Goal: Information Seeking & Learning: Learn about a topic

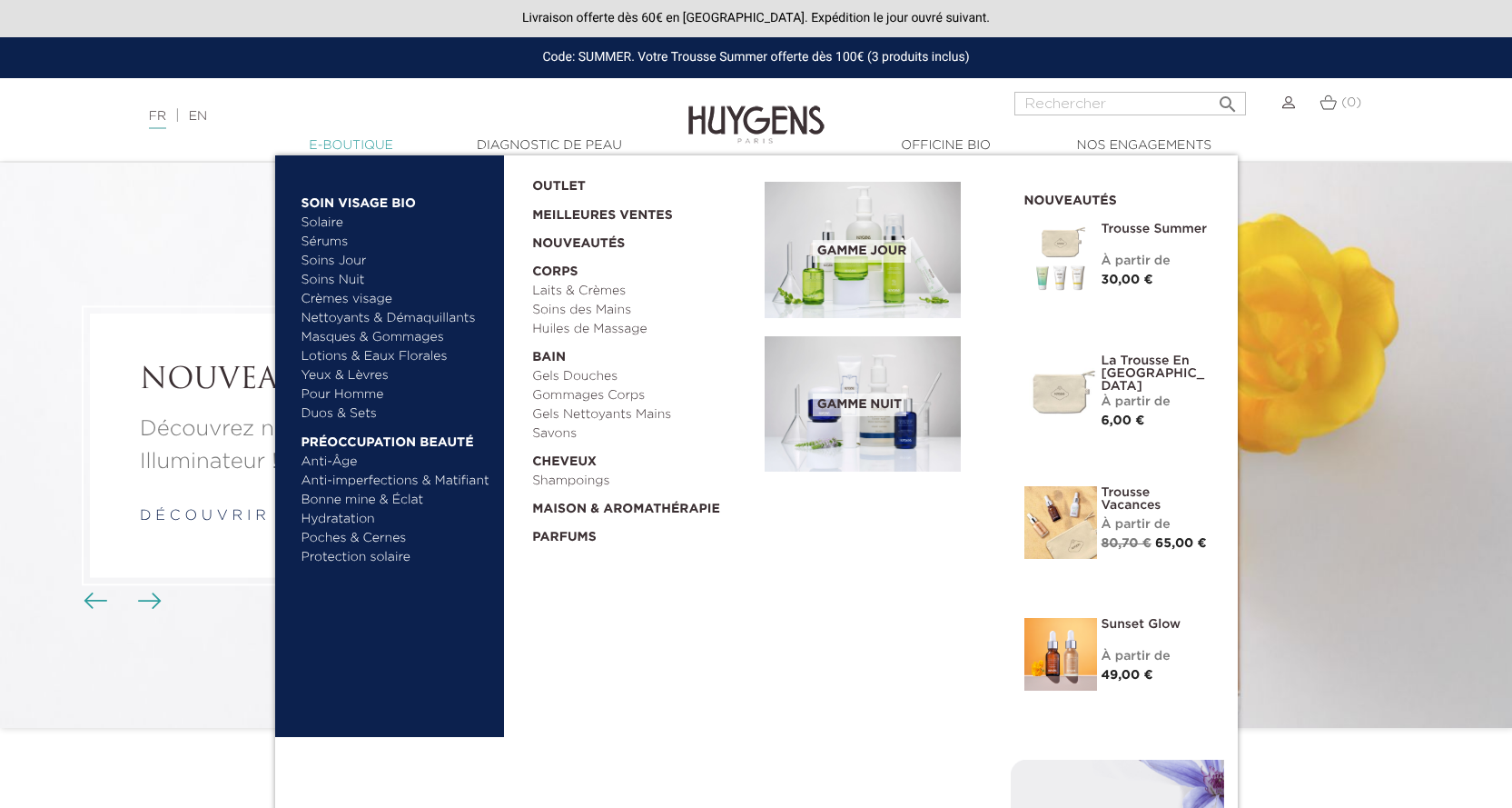
click at [340, 144] on link "  E-Boutique" at bounding box center [351, 145] width 182 height 19
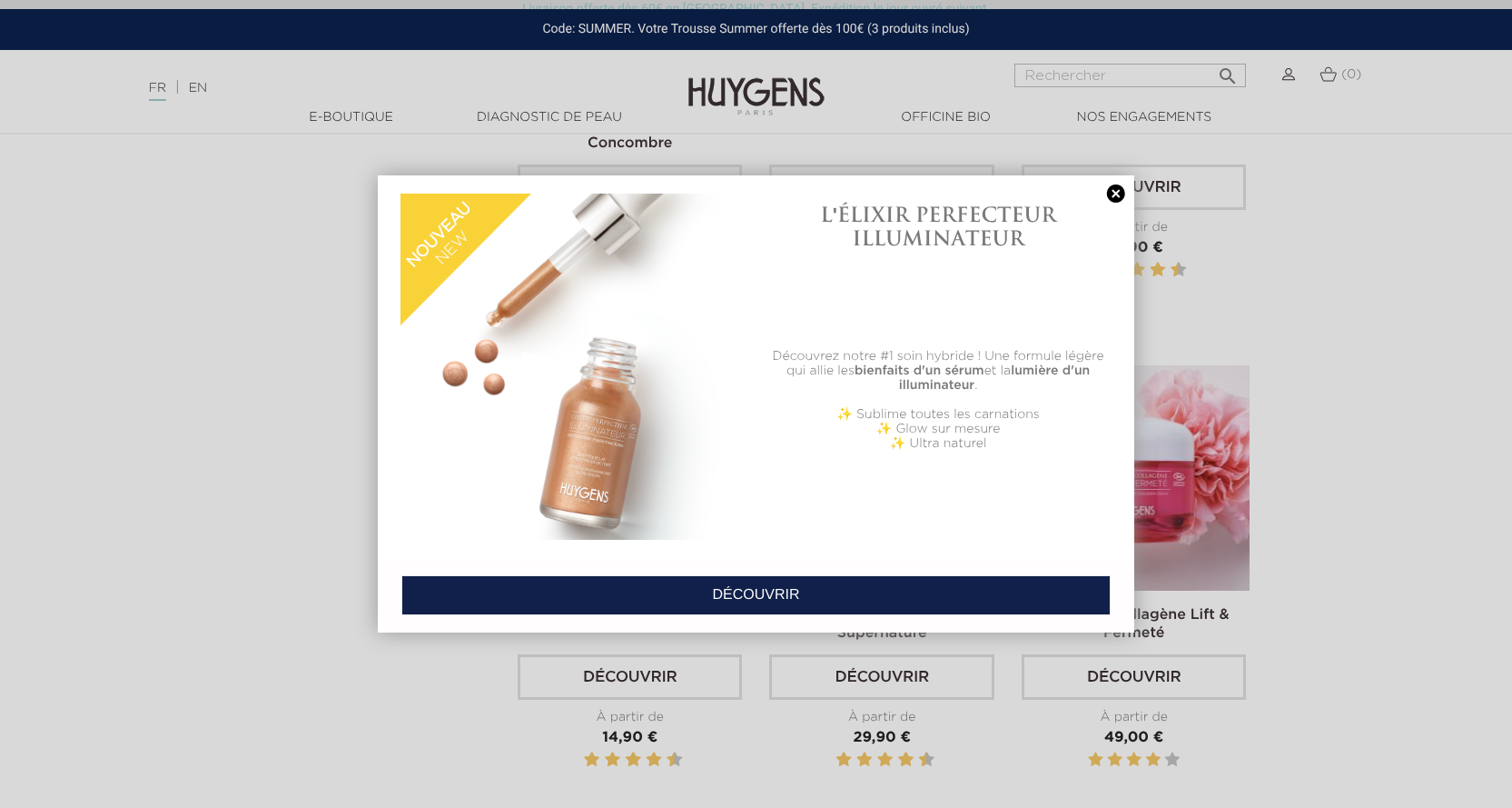
scroll to position [2453, 0]
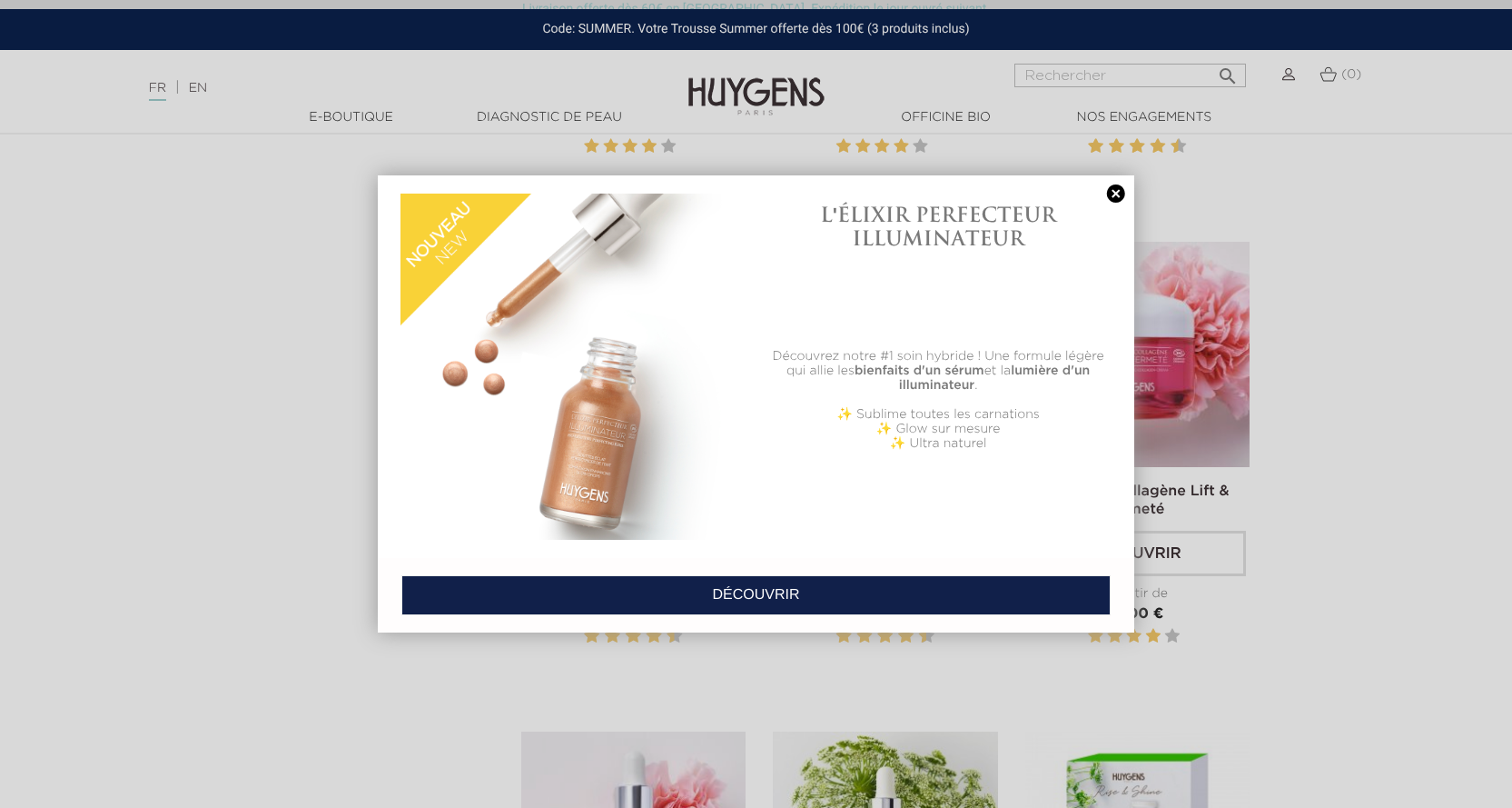
click at [1123, 186] on link at bounding box center [1116, 194] width 26 height 19
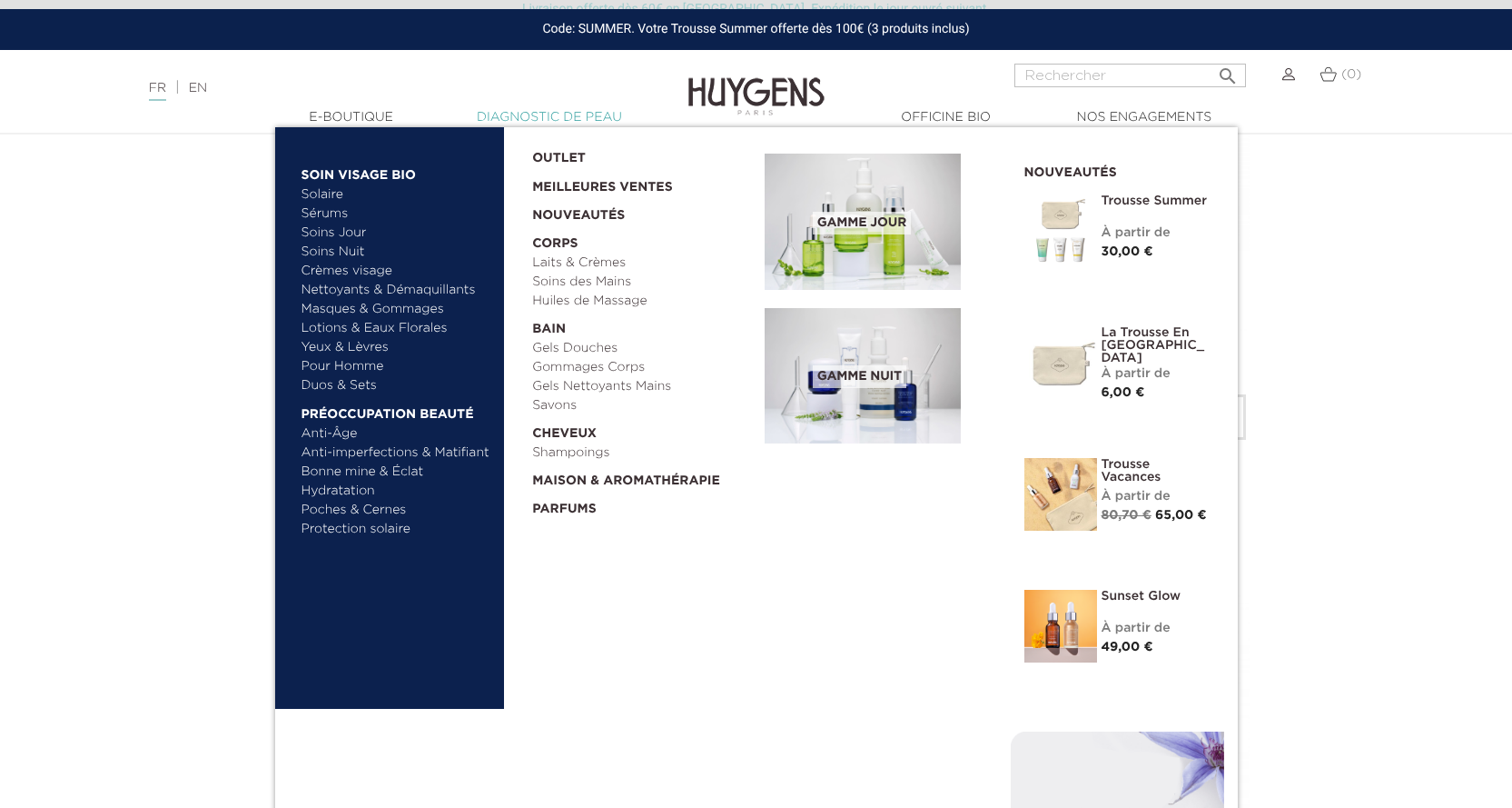
scroll to position [2817, 0]
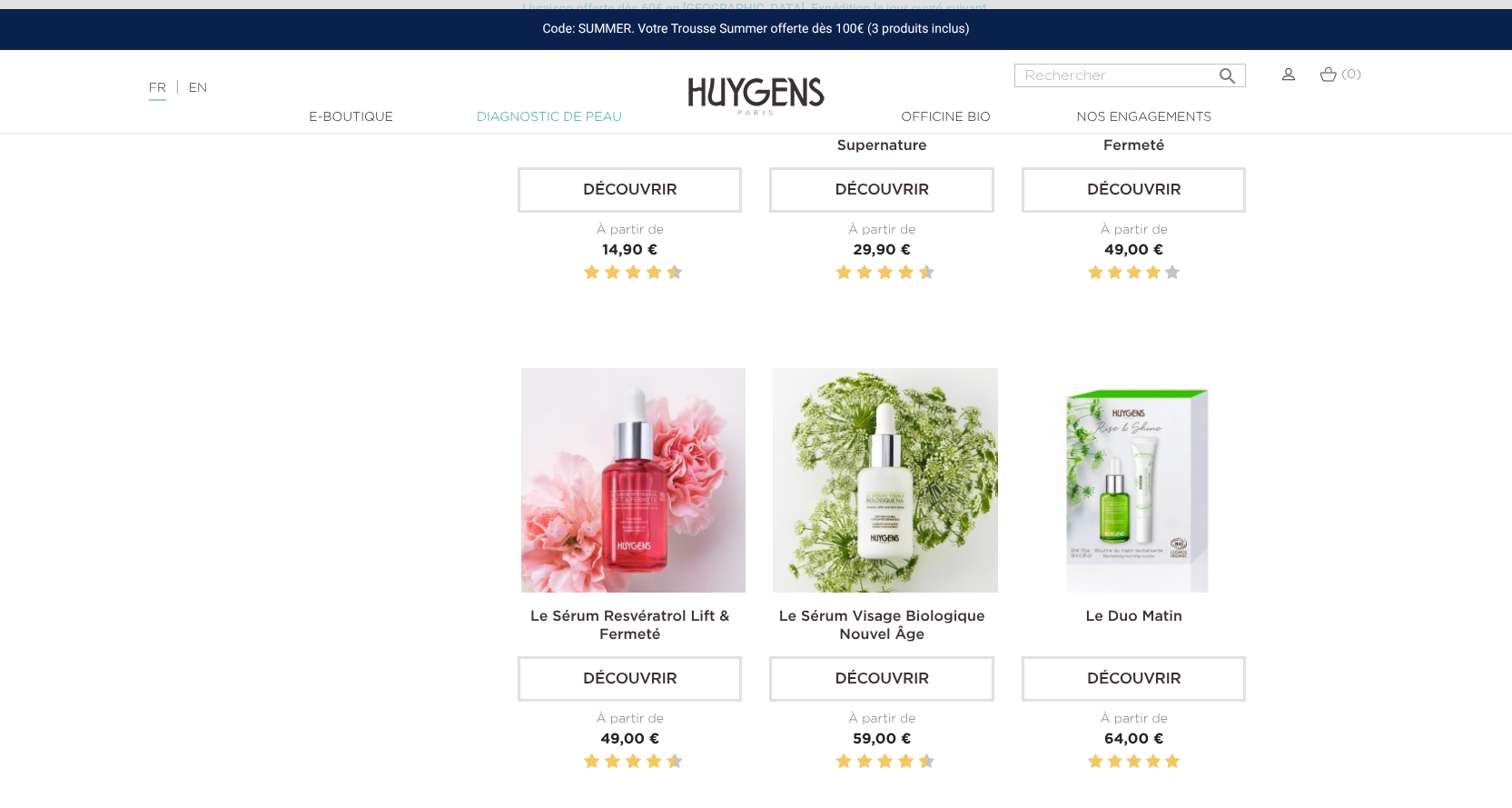
click at [550, 113] on link "Diagnostic de peau" at bounding box center [549, 117] width 182 height 19
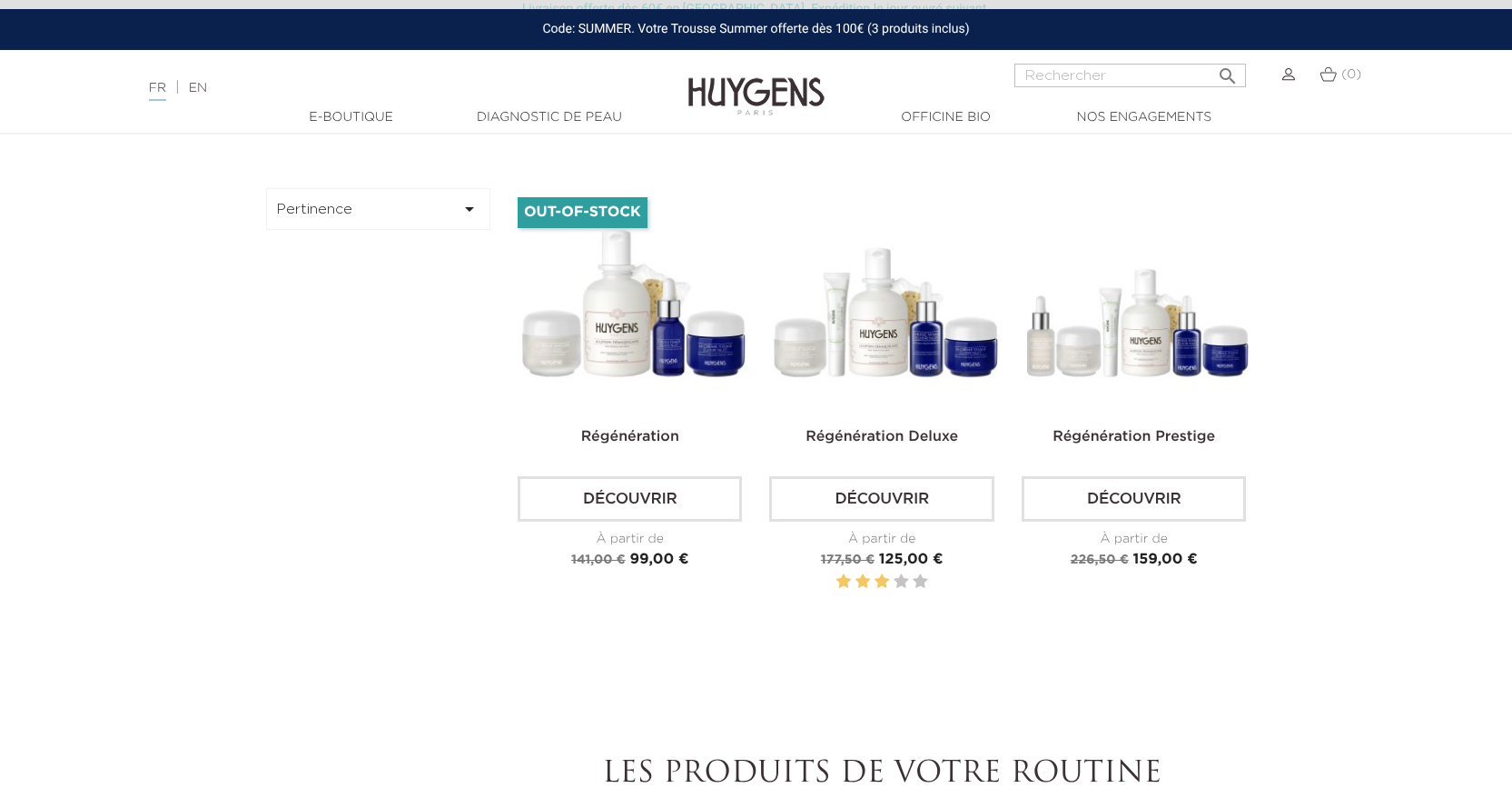
scroll to position [546, 0]
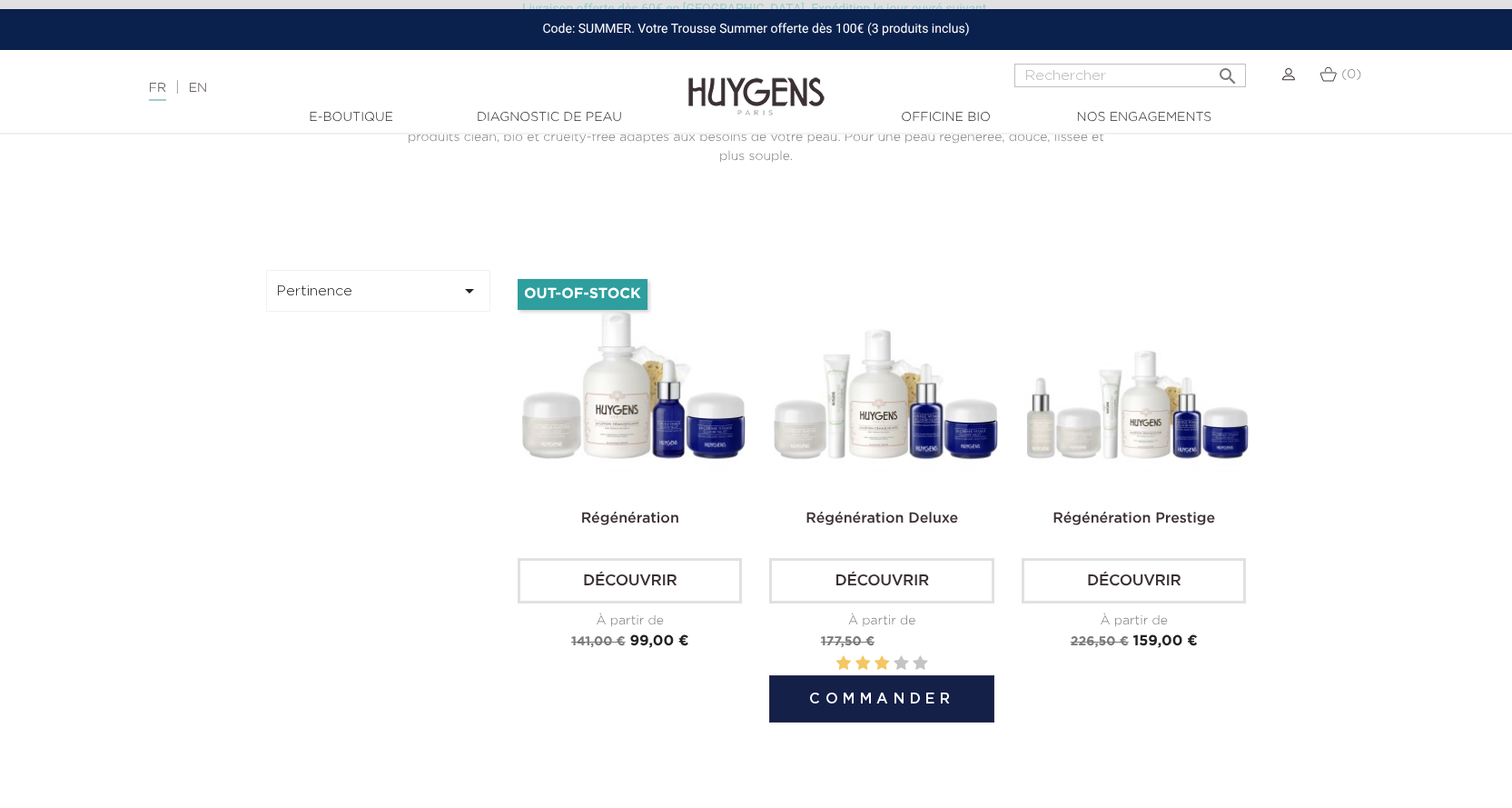
click at [862, 441] on img at bounding box center [885, 382] width 225 height 225
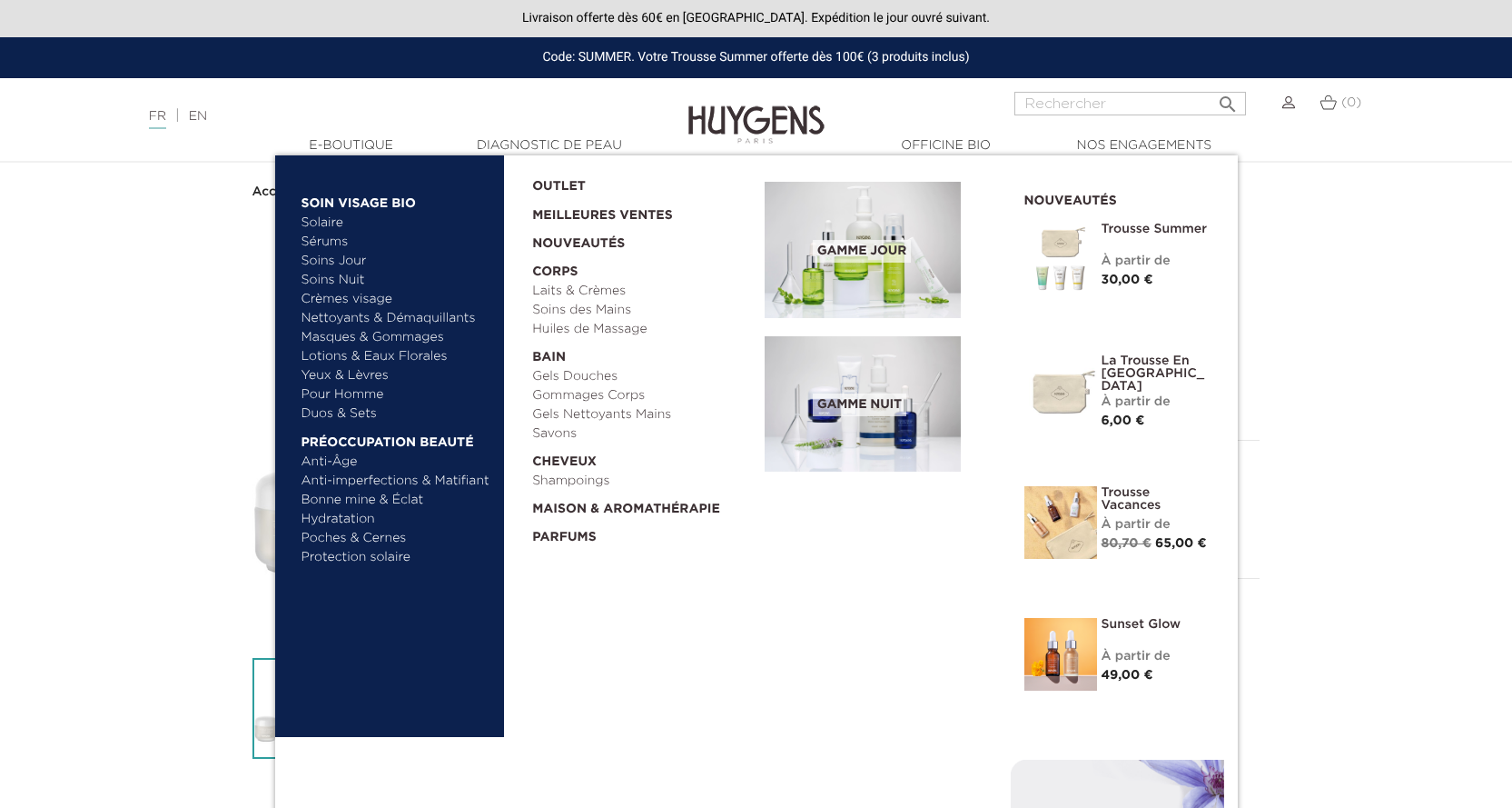
click at [346, 259] on link "Soins Jour" at bounding box center [397, 260] width 190 height 19
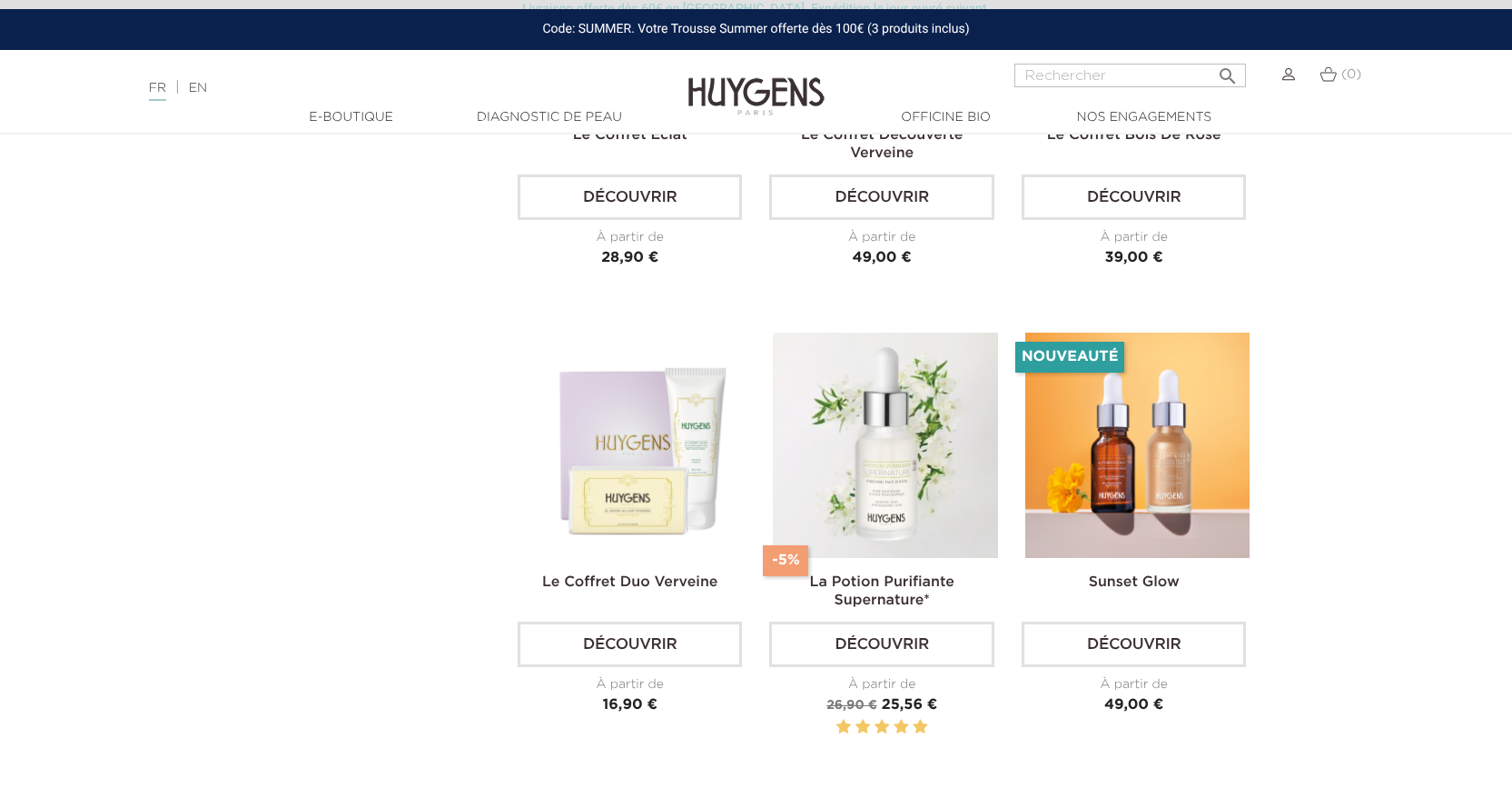
scroll to position [4544, 0]
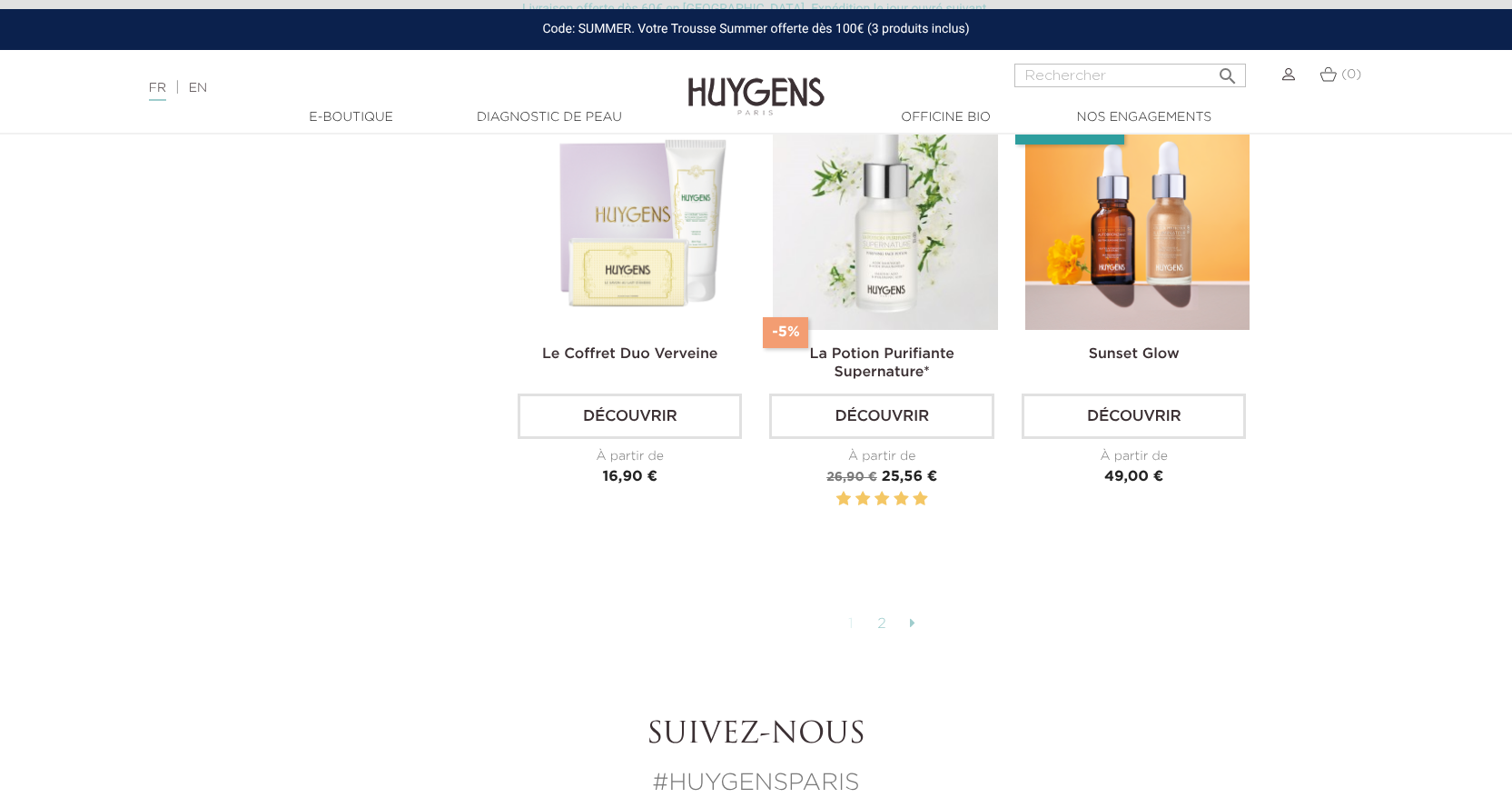
click at [885, 609] on link "2" at bounding box center [882, 624] width 28 height 31
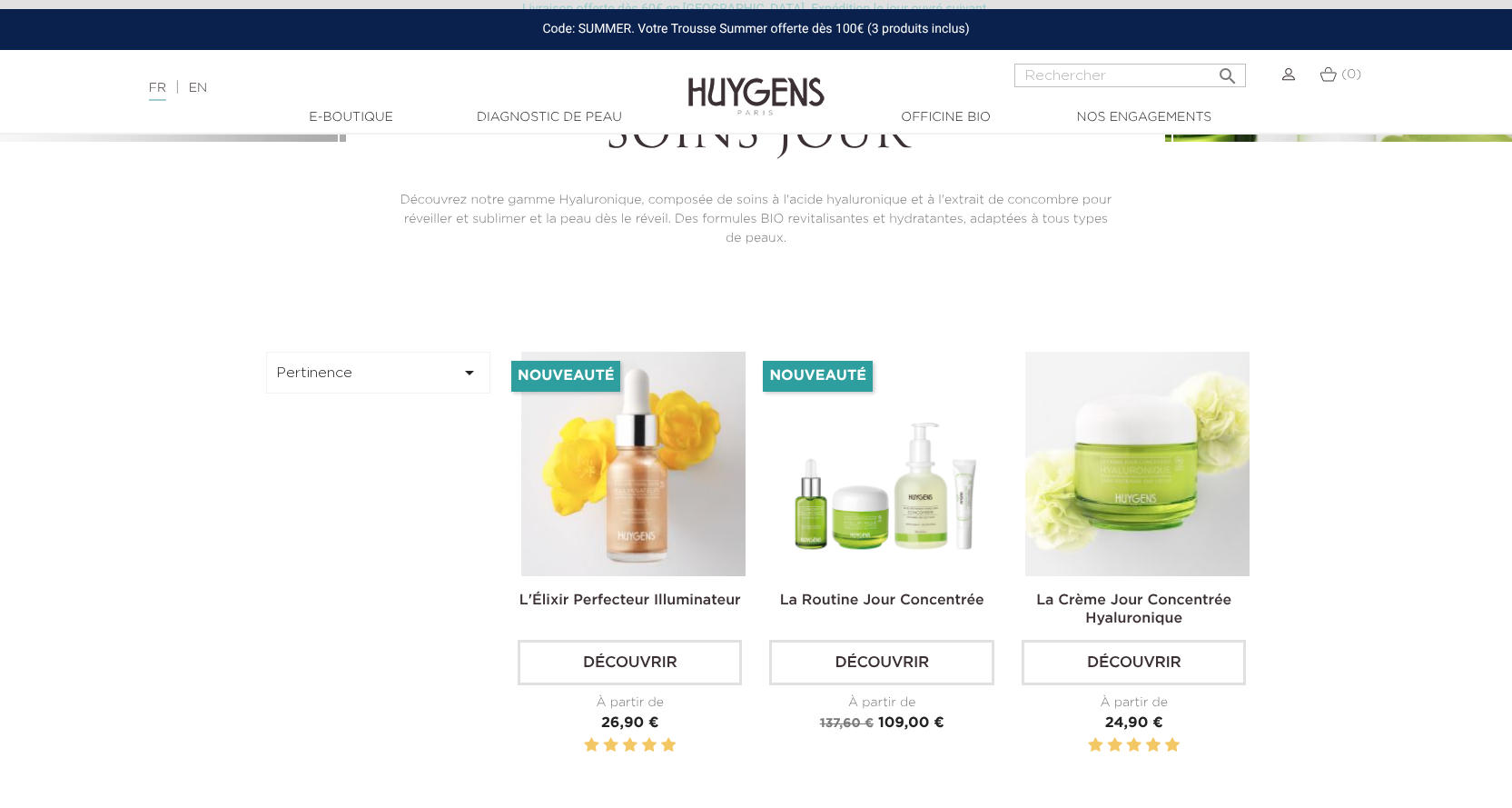
scroll to position [636, 0]
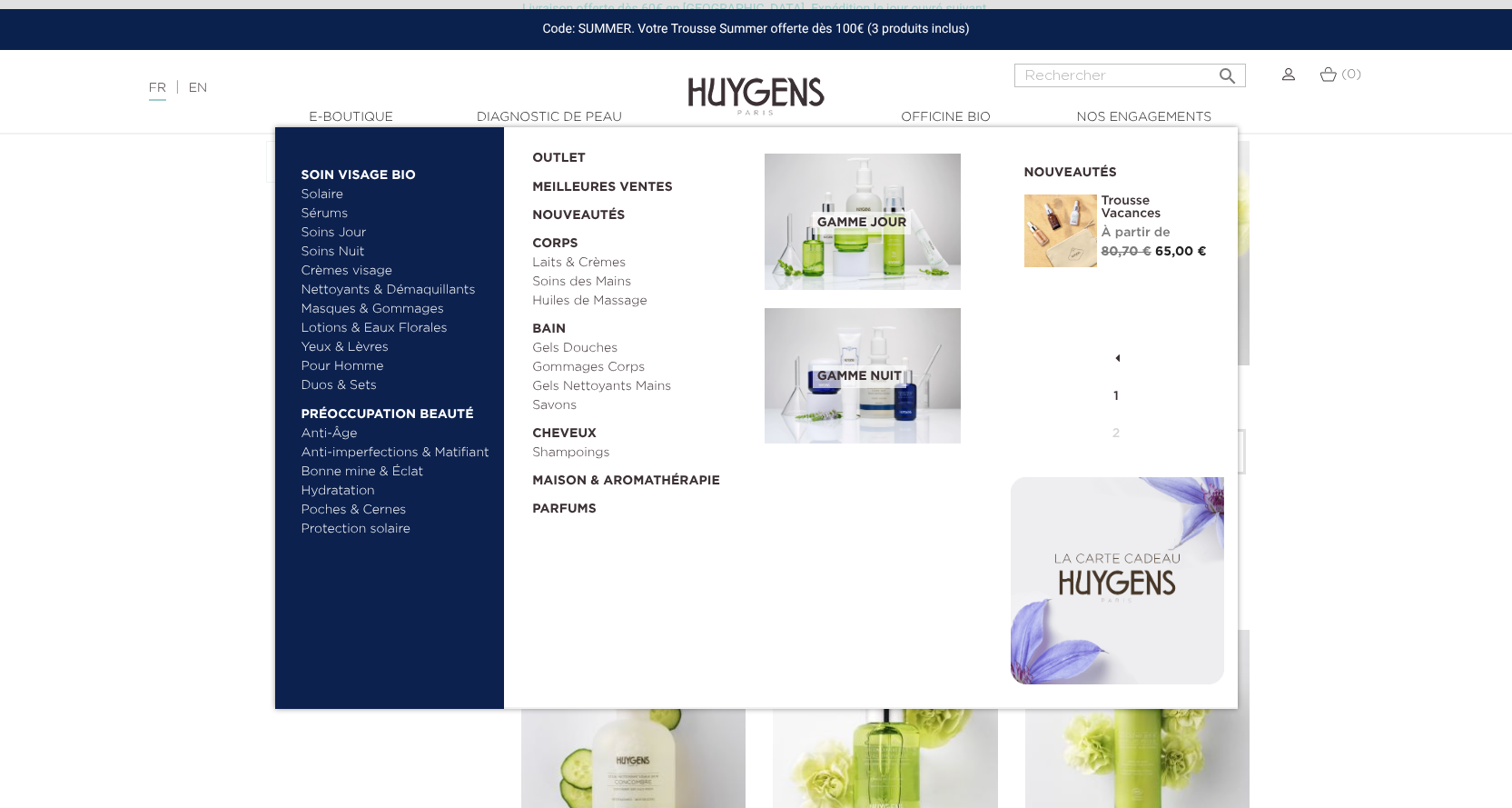
click at [354, 267] on link "Crèmes visage" at bounding box center [397, 271] width 190 height 19
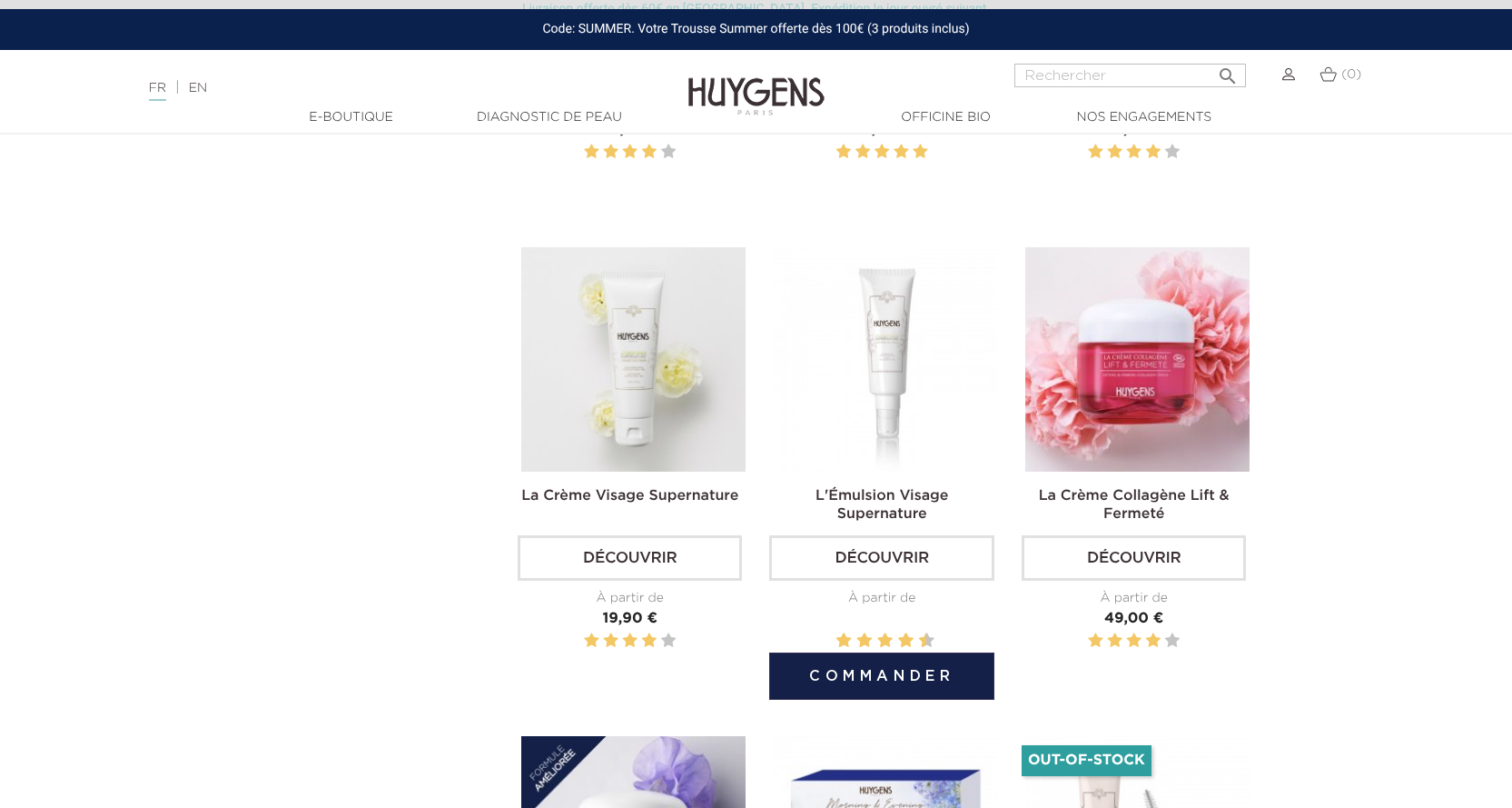
scroll to position [909, 0]
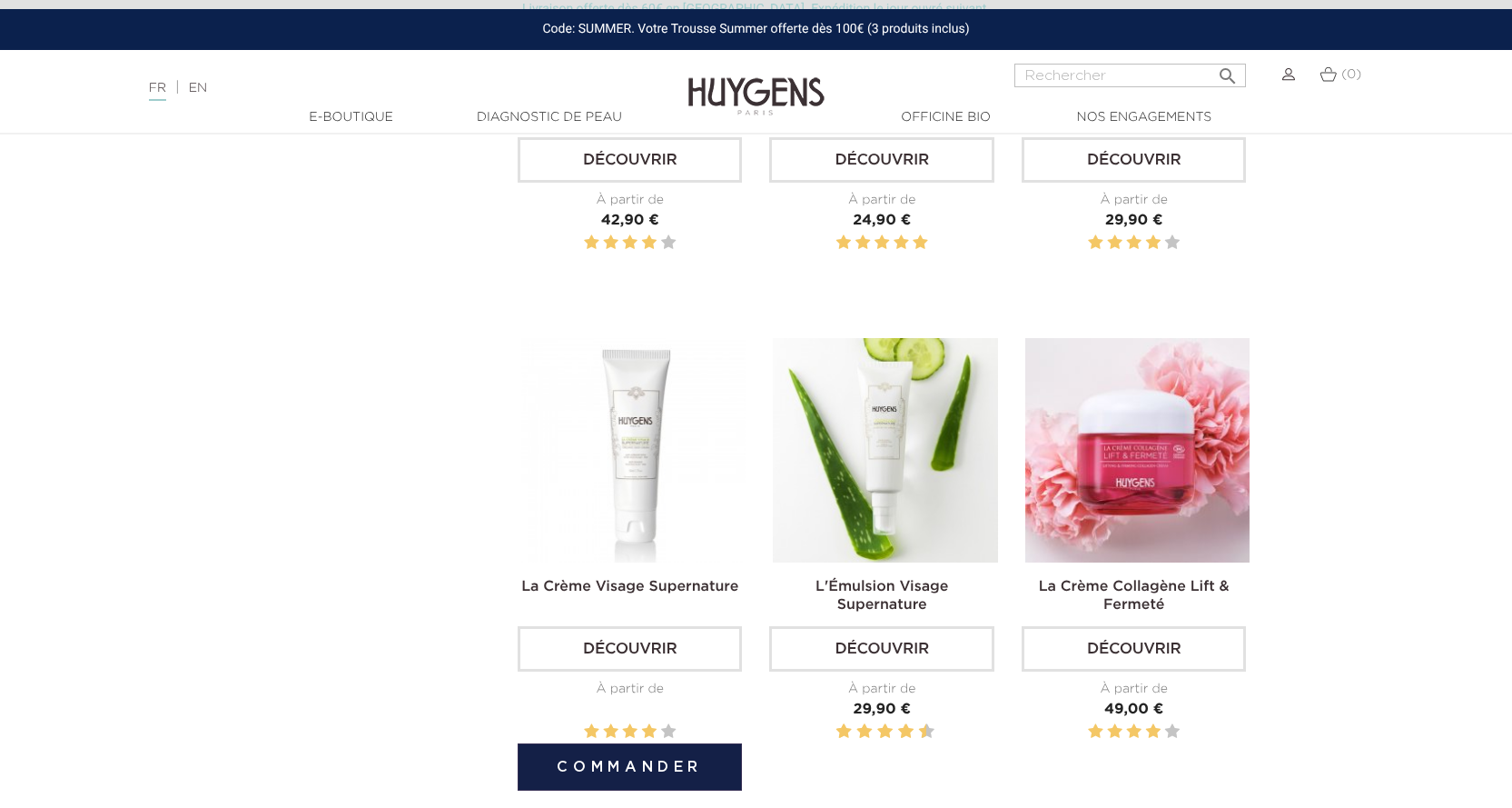
click at [632, 460] on img at bounding box center [634, 451] width 225 height 225
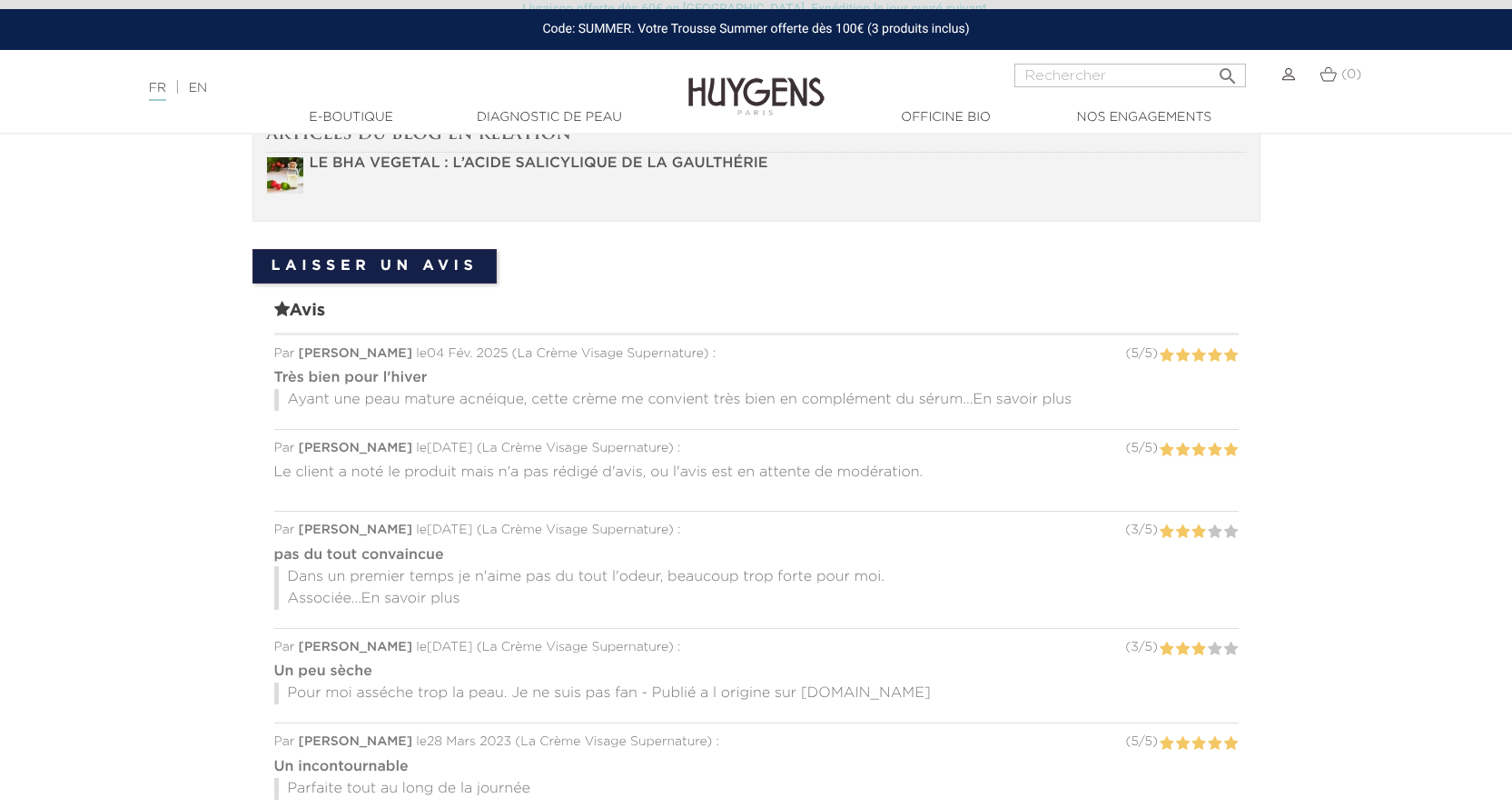
scroll to position [1454, 0]
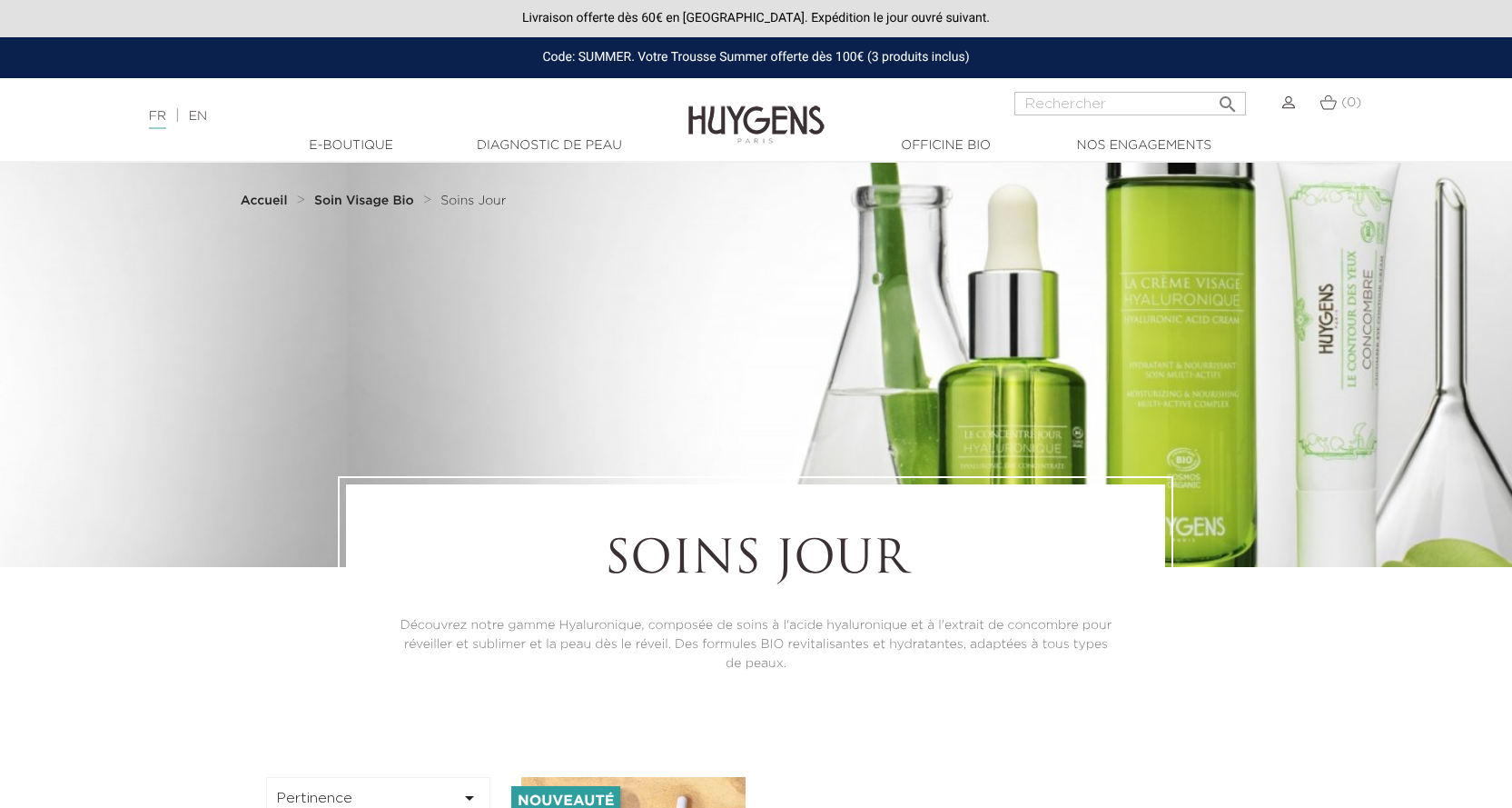
scroll to position [634, 0]
